Goal: Task Accomplishment & Management: Use online tool/utility

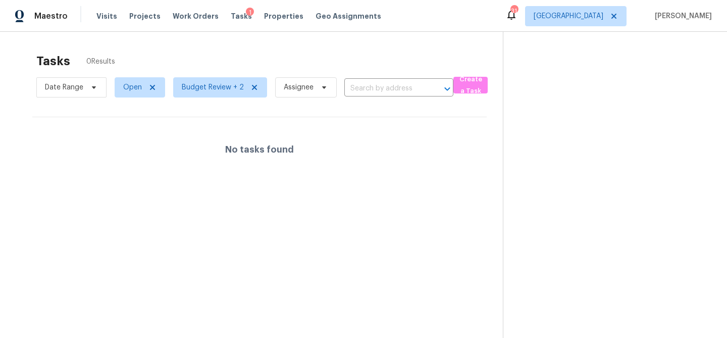
scroll to position [32, 0]
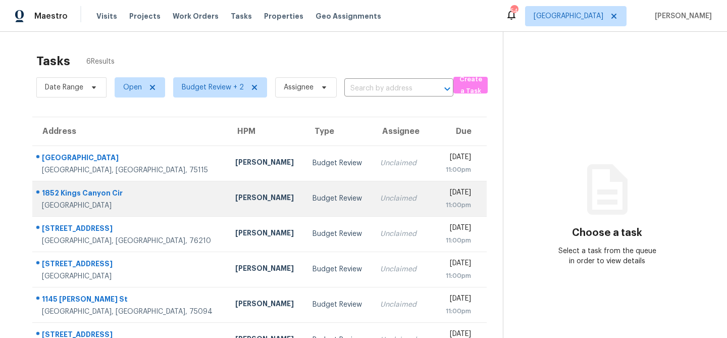
scroll to position [32, 0]
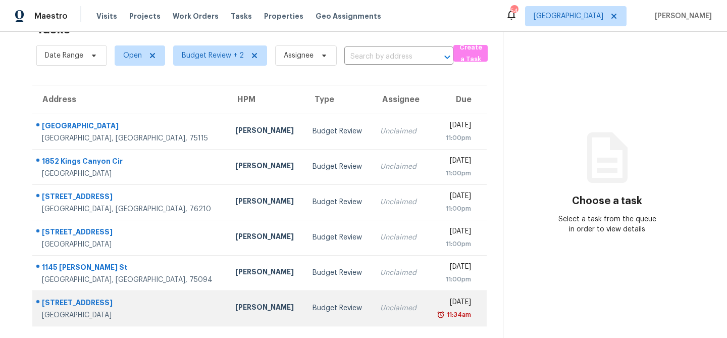
click at [235, 312] on div "[PERSON_NAME]" at bounding box center [265, 308] width 61 height 13
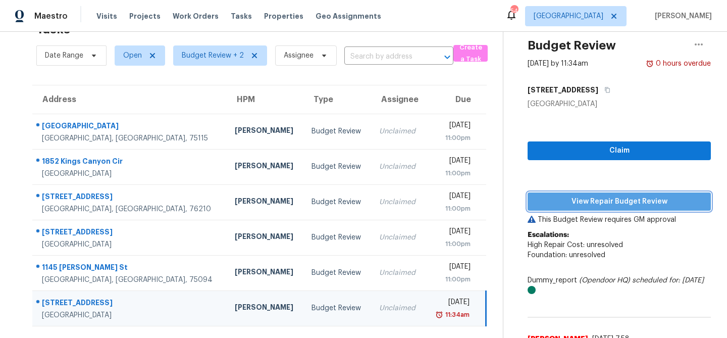
click at [554, 201] on span "View Repair Budget Review" at bounding box center [619, 201] width 167 height 13
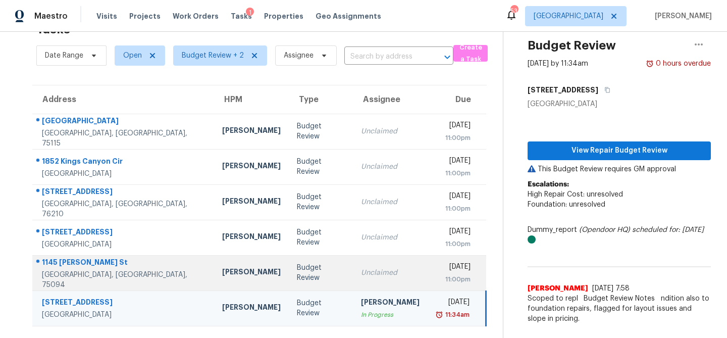
click at [301, 267] on td "Budget Review" at bounding box center [321, 272] width 64 height 35
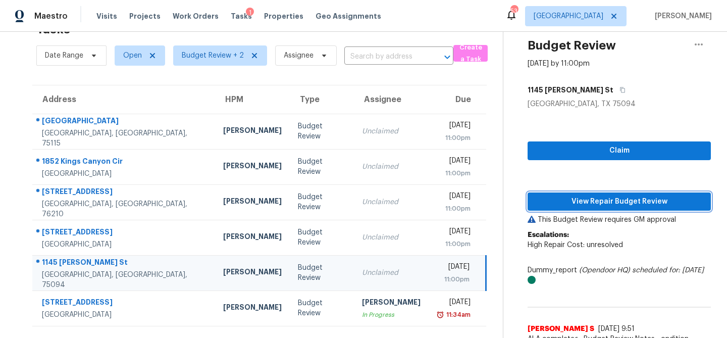
click at [545, 200] on span "View Repair Budget Review" at bounding box center [619, 201] width 167 height 13
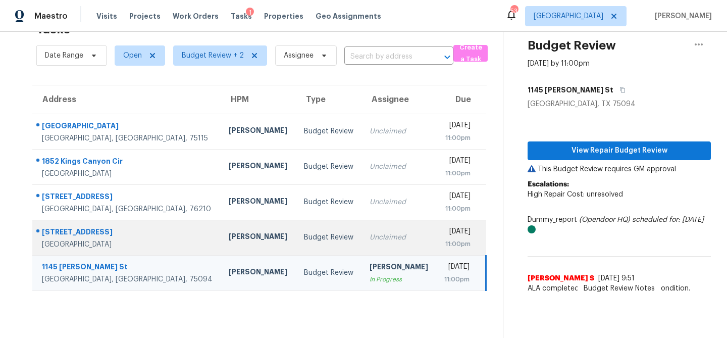
click at [361, 230] on td "Unclaimed" at bounding box center [398, 237] width 75 height 35
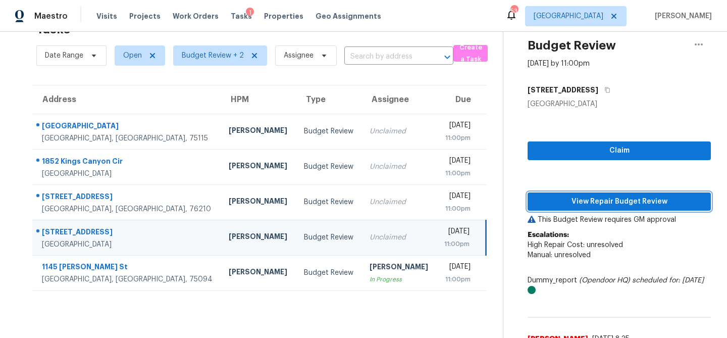
click at [556, 197] on span "View Repair Budget Review" at bounding box center [619, 201] width 167 height 13
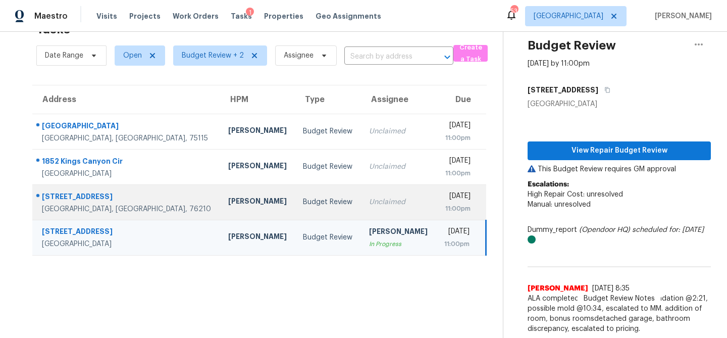
click at [369, 199] on div "Unclaimed" at bounding box center [398, 202] width 59 height 10
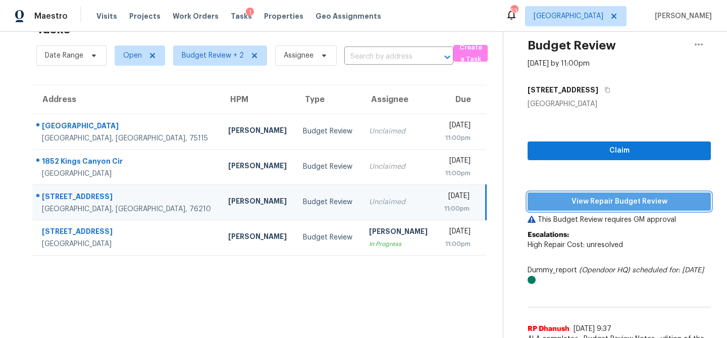
click at [547, 199] on span "View Repair Budget Review" at bounding box center [619, 201] width 167 height 13
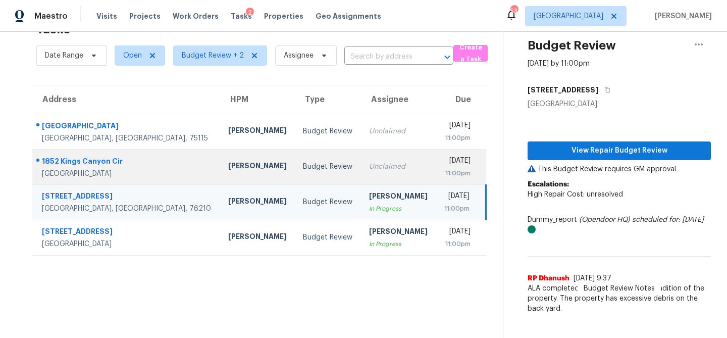
click at [369, 170] on div "Unclaimed" at bounding box center [398, 167] width 59 height 10
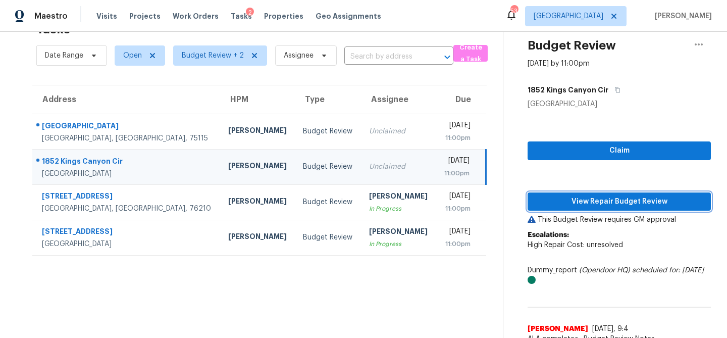
click at [563, 202] on span "View Repair Budget Review" at bounding box center [619, 201] width 167 height 13
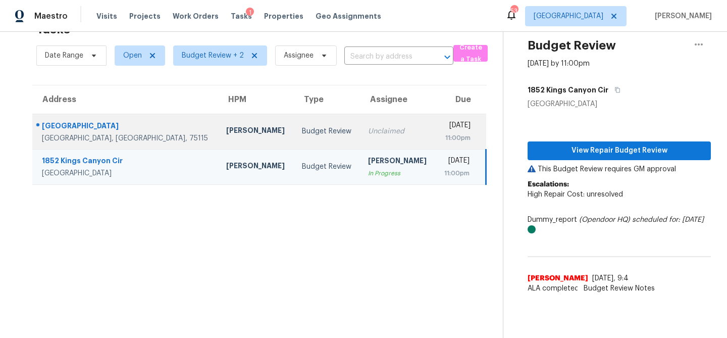
click at [360, 136] on td "Unclaimed" at bounding box center [398, 131] width 76 height 35
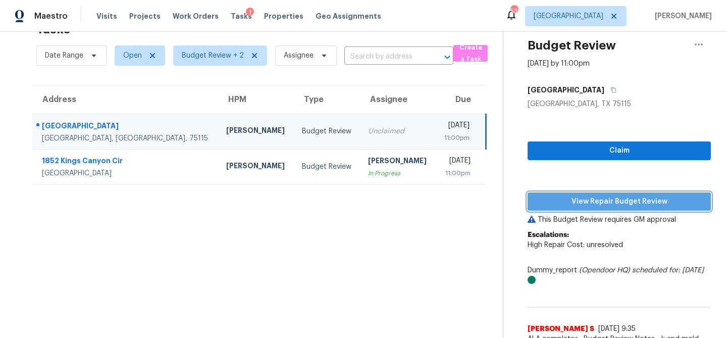
click at [557, 200] on span "View Repair Budget Review" at bounding box center [619, 201] width 167 height 13
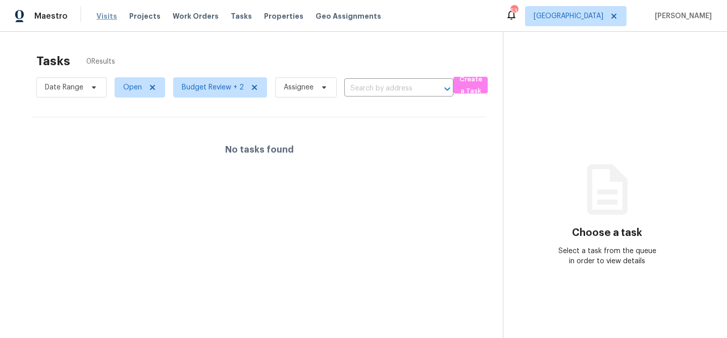
click at [106, 18] on span "Visits" at bounding box center [106, 16] width 21 height 10
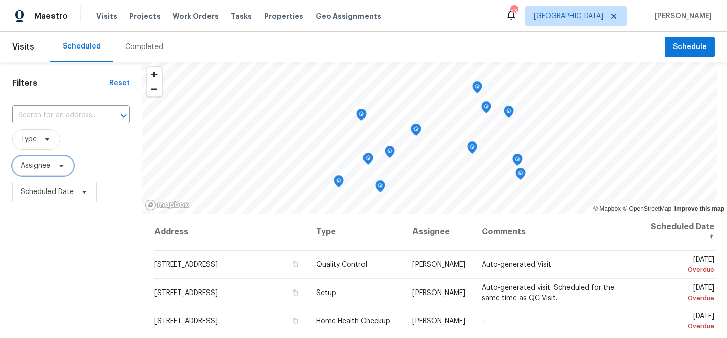
click at [60, 166] on icon at bounding box center [61, 166] width 8 height 8
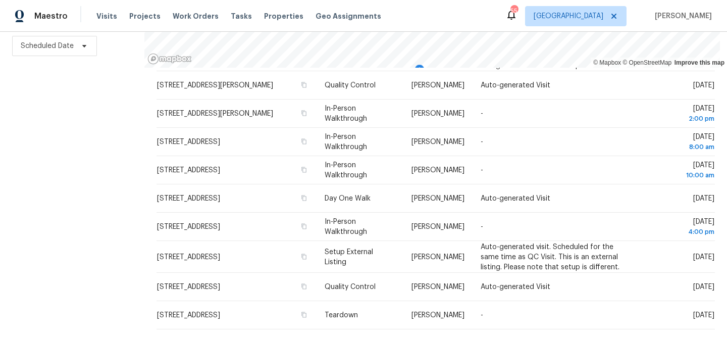
scroll to position [209, 0]
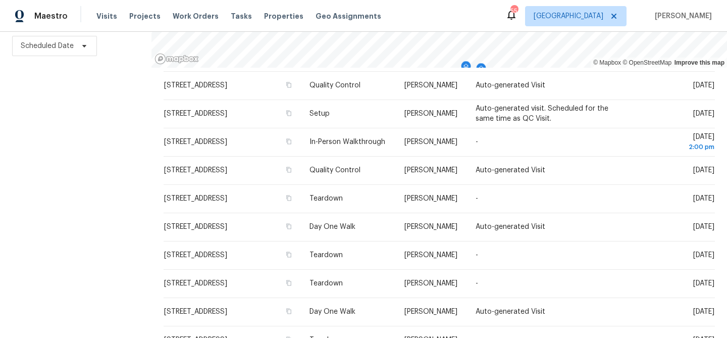
scroll to position [231, 0]
